Goal: Task Accomplishment & Management: Manage account settings

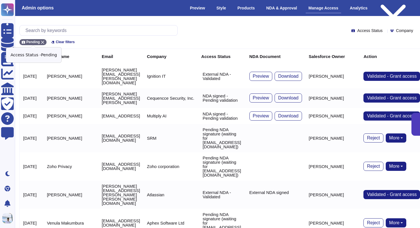
click at [43, 41] on icon at bounding box center [42, 42] width 3 height 3
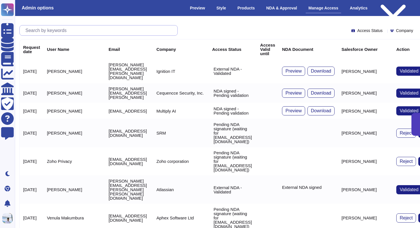
click at [49, 32] on input "text" at bounding box center [100, 30] width 155 height 10
paste input "[EMAIL_ADDRESS][DOMAIN_NAME]"
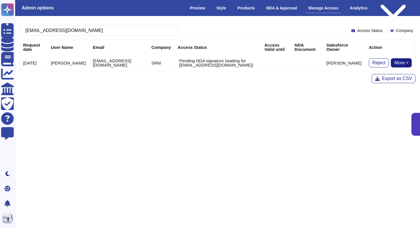
click at [406, 60] on button "More" at bounding box center [401, 62] width 21 height 9
type input "[EMAIL_ADDRESS][DOMAIN_NAME]"
click at [373, 93] on link "Remove NDA" at bounding box center [380, 94] width 63 height 7
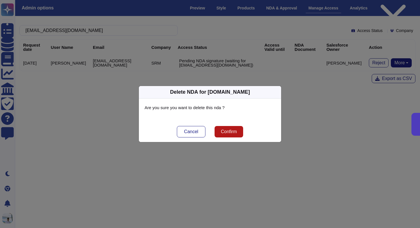
click at [229, 133] on span "Confirm" at bounding box center [229, 131] width 16 height 5
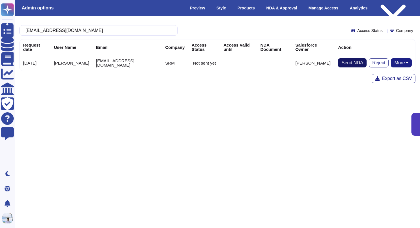
click at [347, 61] on span "Send NDA" at bounding box center [352, 63] width 22 height 5
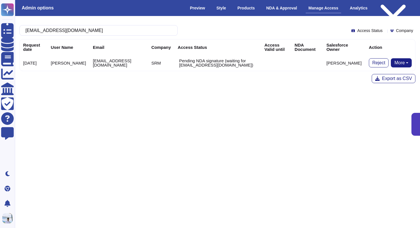
click at [148, 64] on td "SRM" at bounding box center [161, 63] width 26 height 16
copy td "SRM"
